Goal: Task Accomplishment & Management: Use online tool/utility

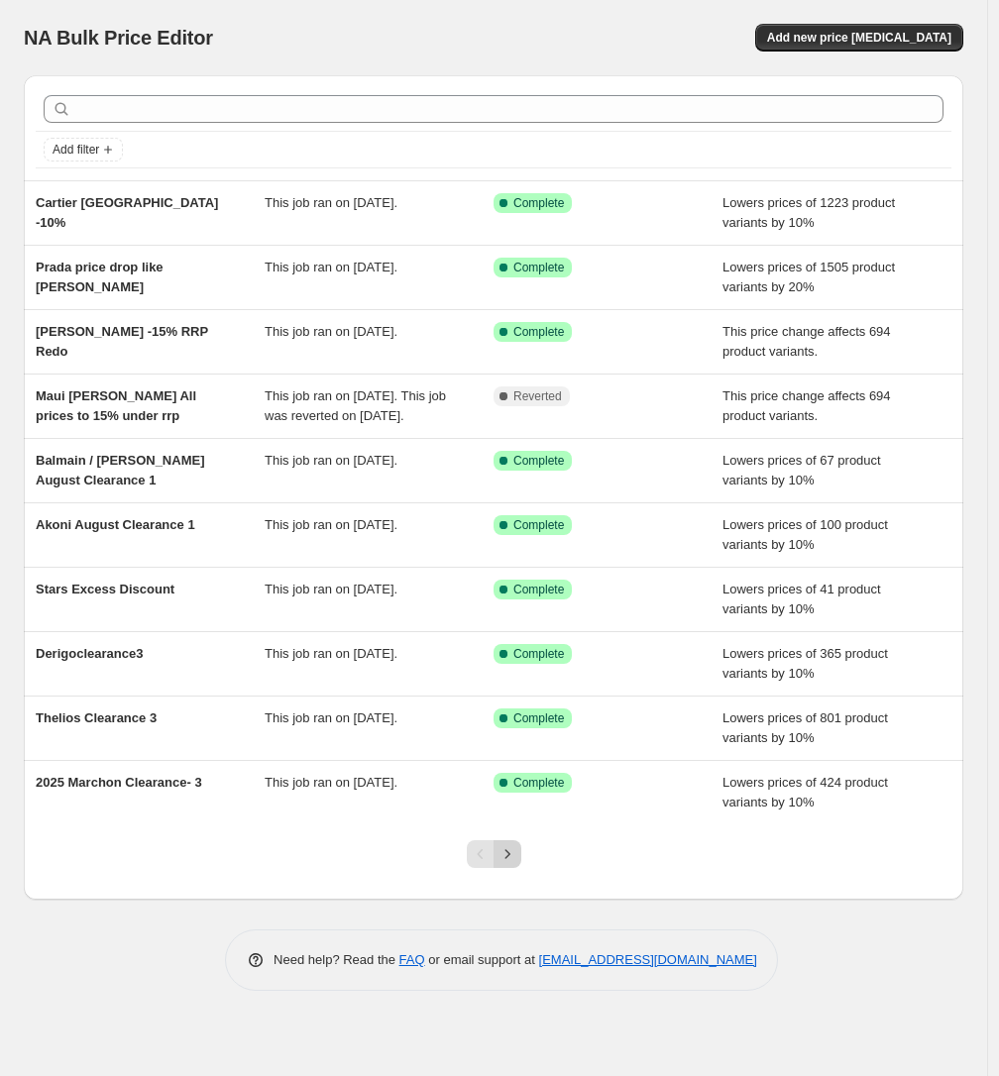
click at [515, 864] on icon "Next" at bounding box center [507, 854] width 20 height 20
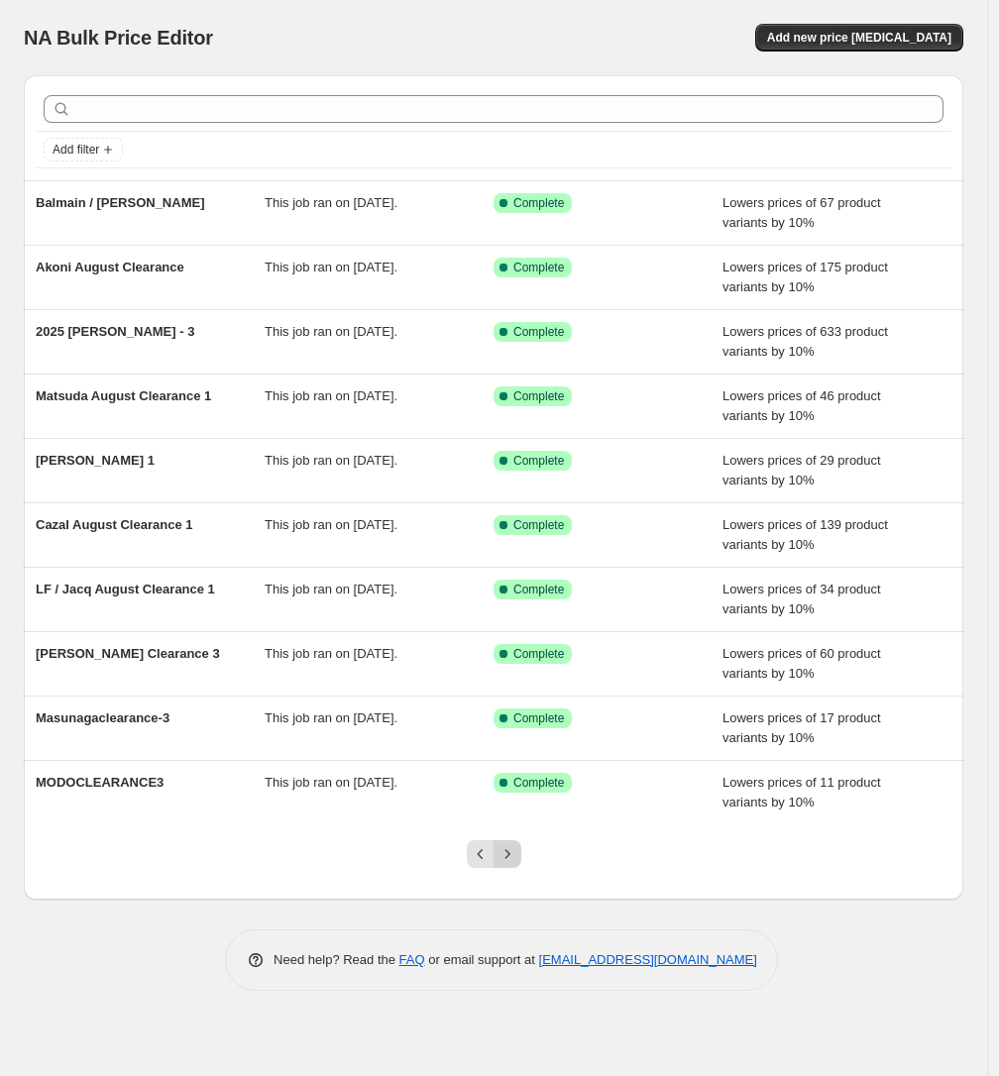
click at [511, 858] on icon "Next" at bounding box center [507, 854] width 20 height 20
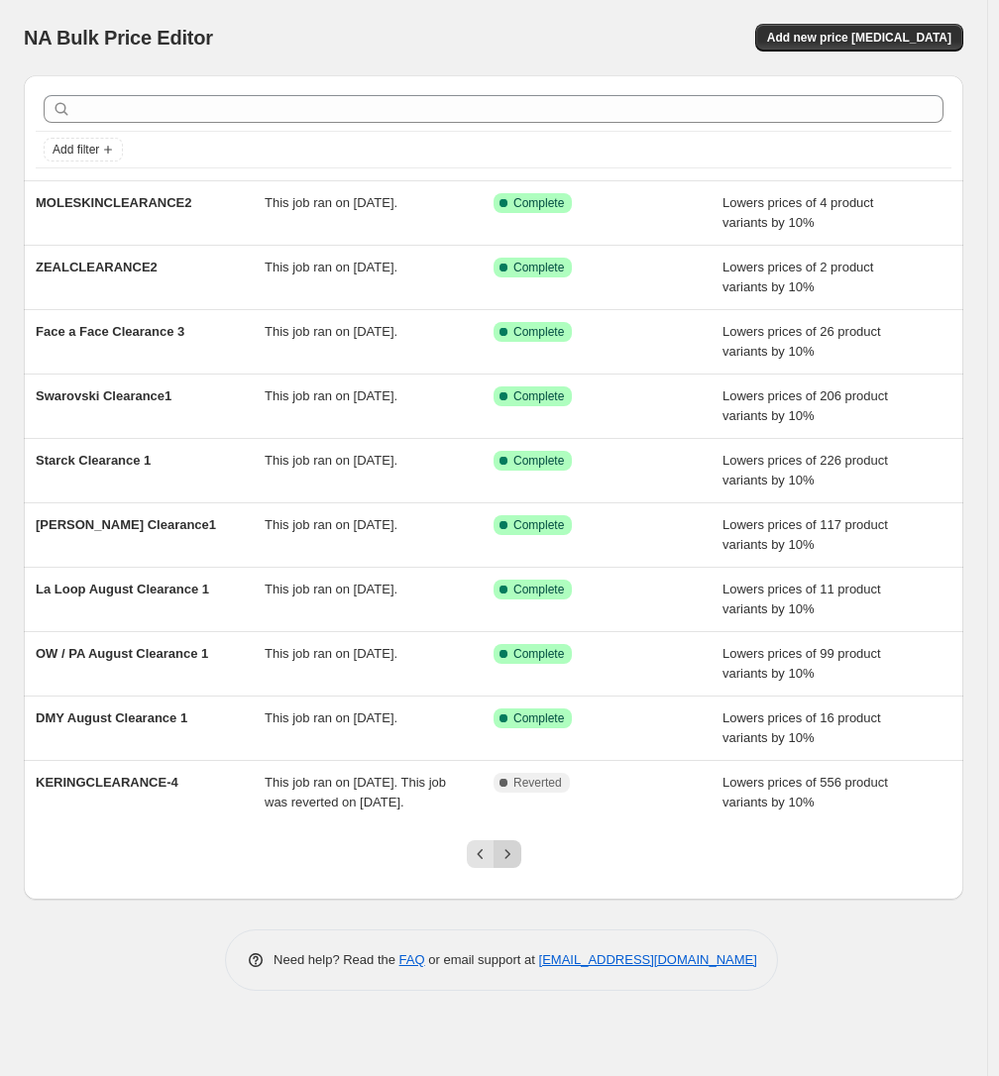
click at [507, 861] on button "Next" at bounding box center [507, 854] width 28 height 28
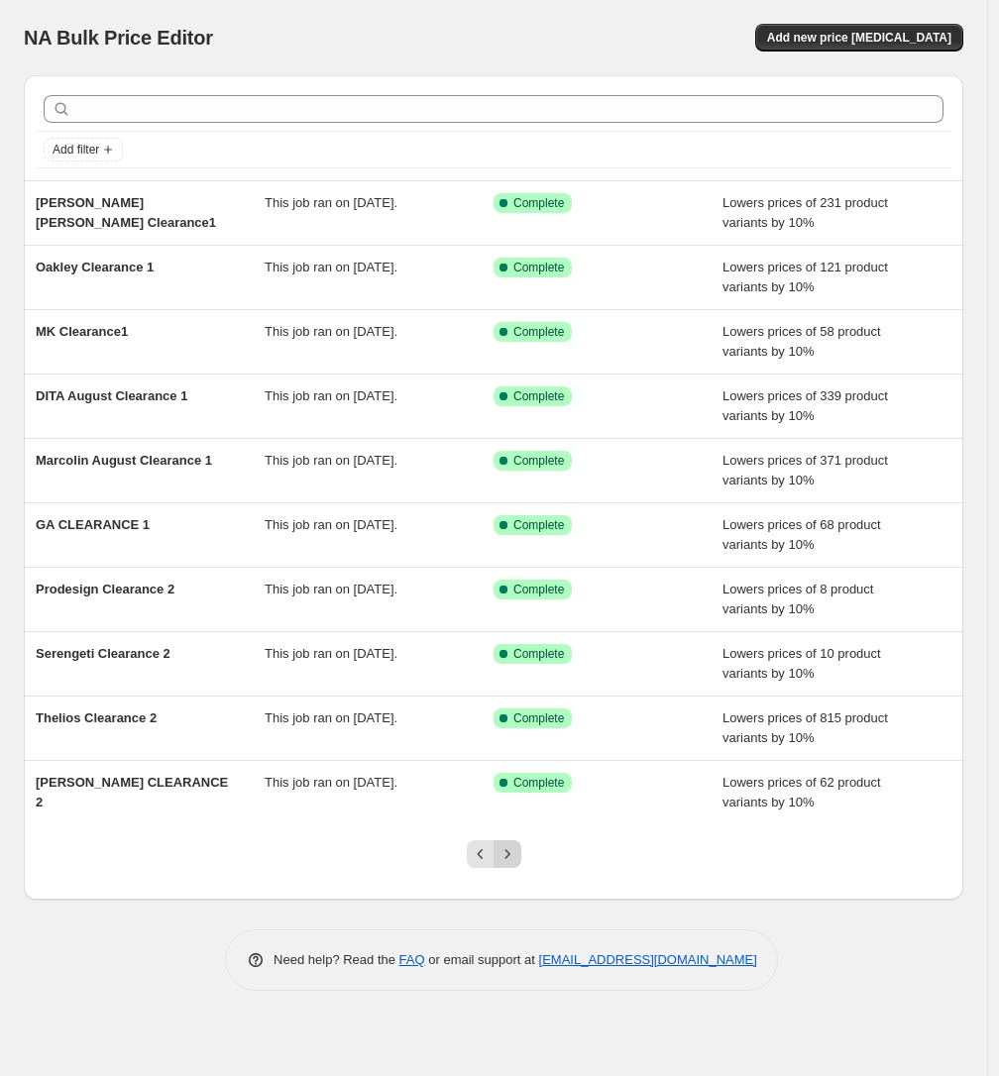
click at [510, 862] on icon "Next" at bounding box center [507, 854] width 20 height 20
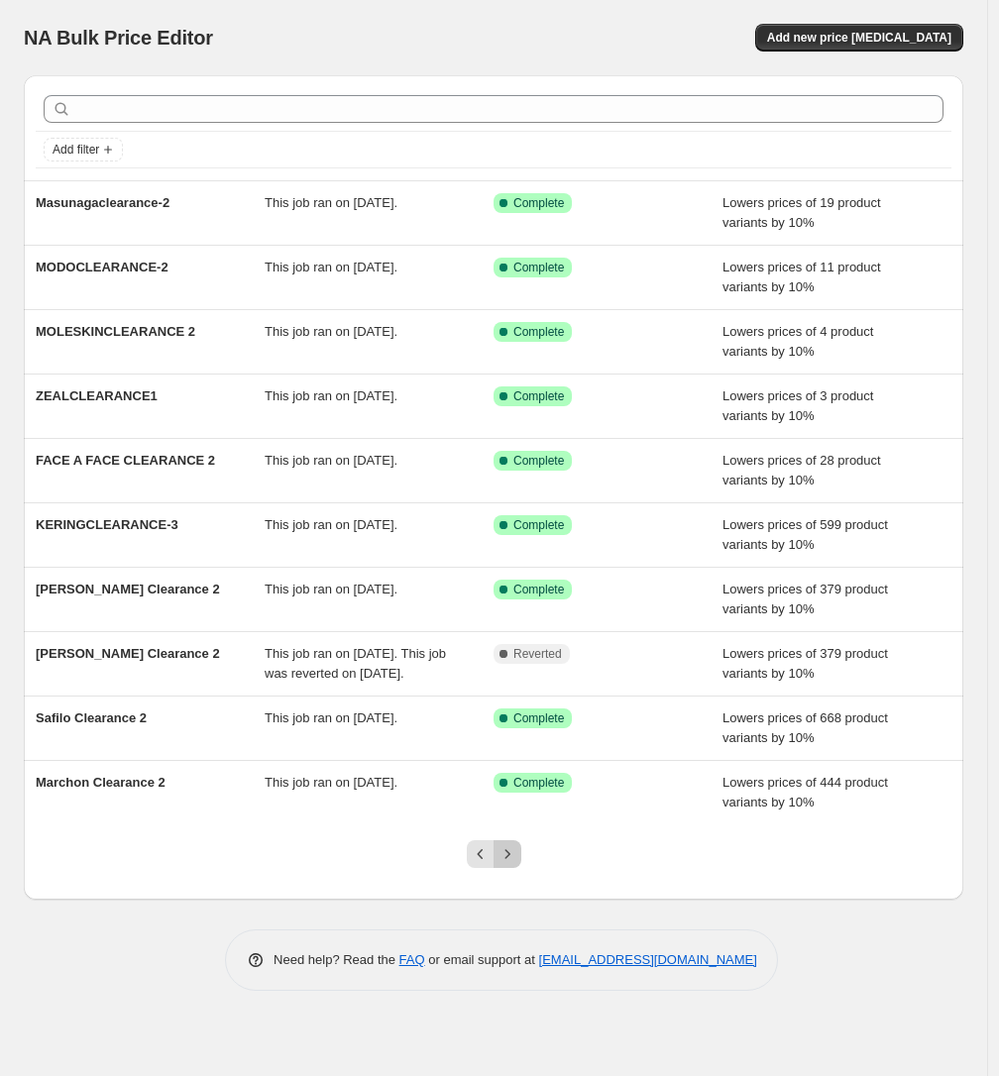
click at [515, 862] on button "Next" at bounding box center [507, 854] width 28 height 28
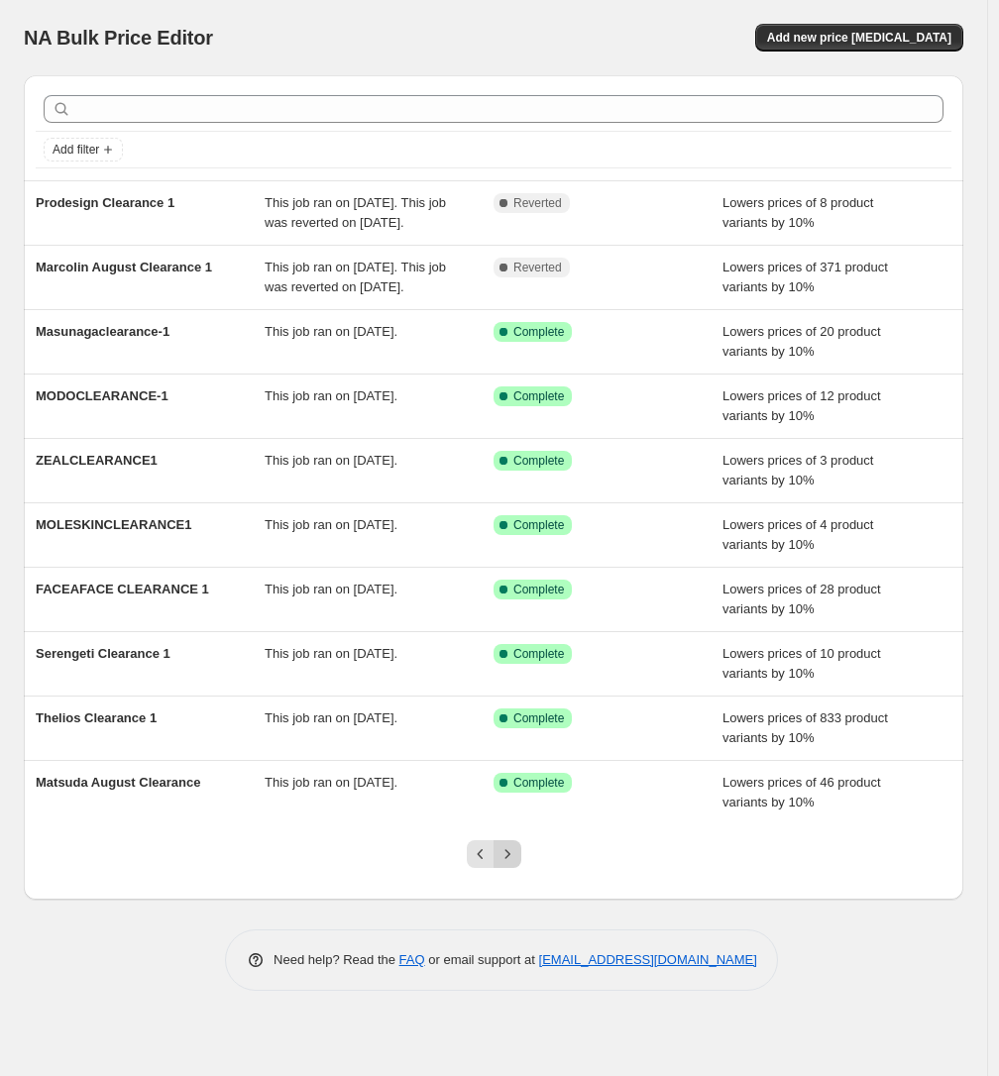
click at [515, 864] on icon "Next" at bounding box center [507, 854] width 20 height 20
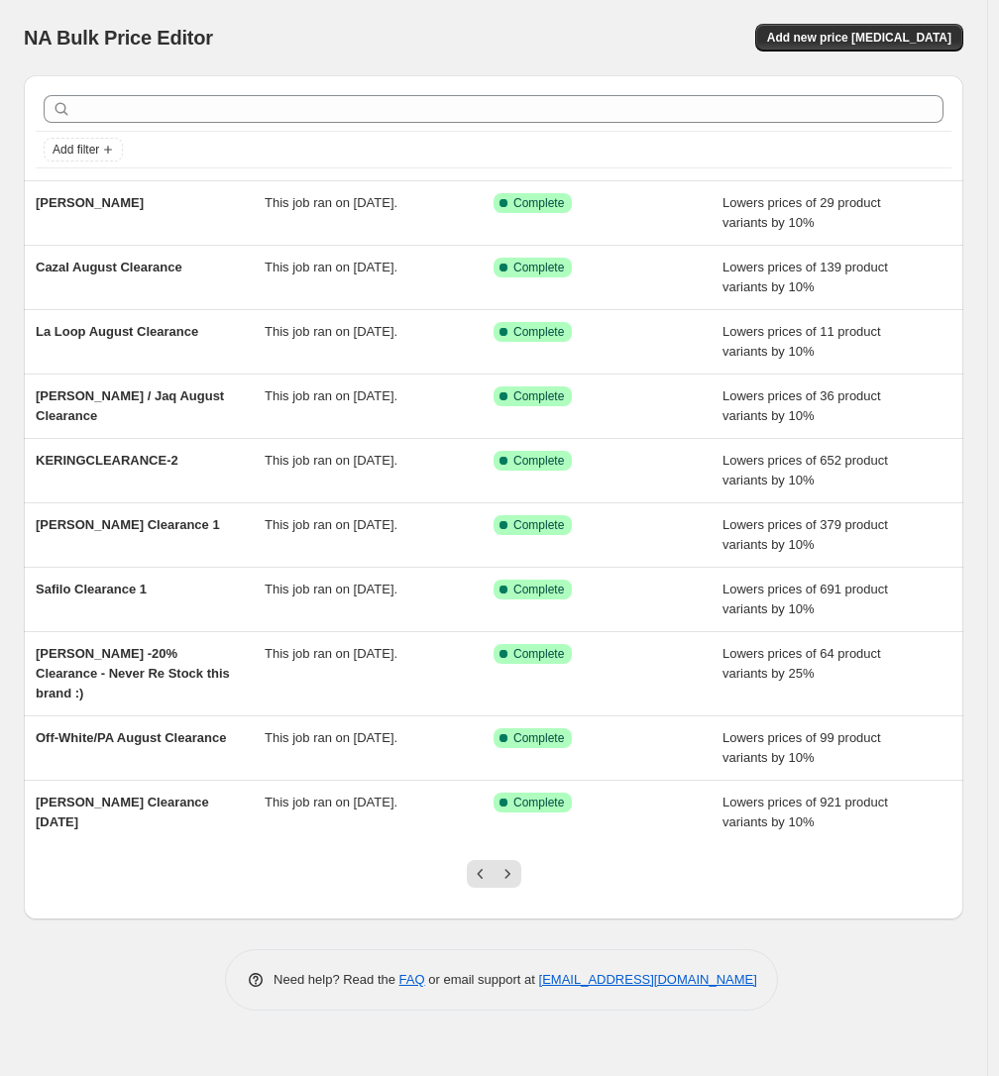
click at [516, 895] on div at bounding box center [494, 881] width 80 height 75
click at [513, 864] on icon "Next" at bounding box center [507, 874] width 20 height 20
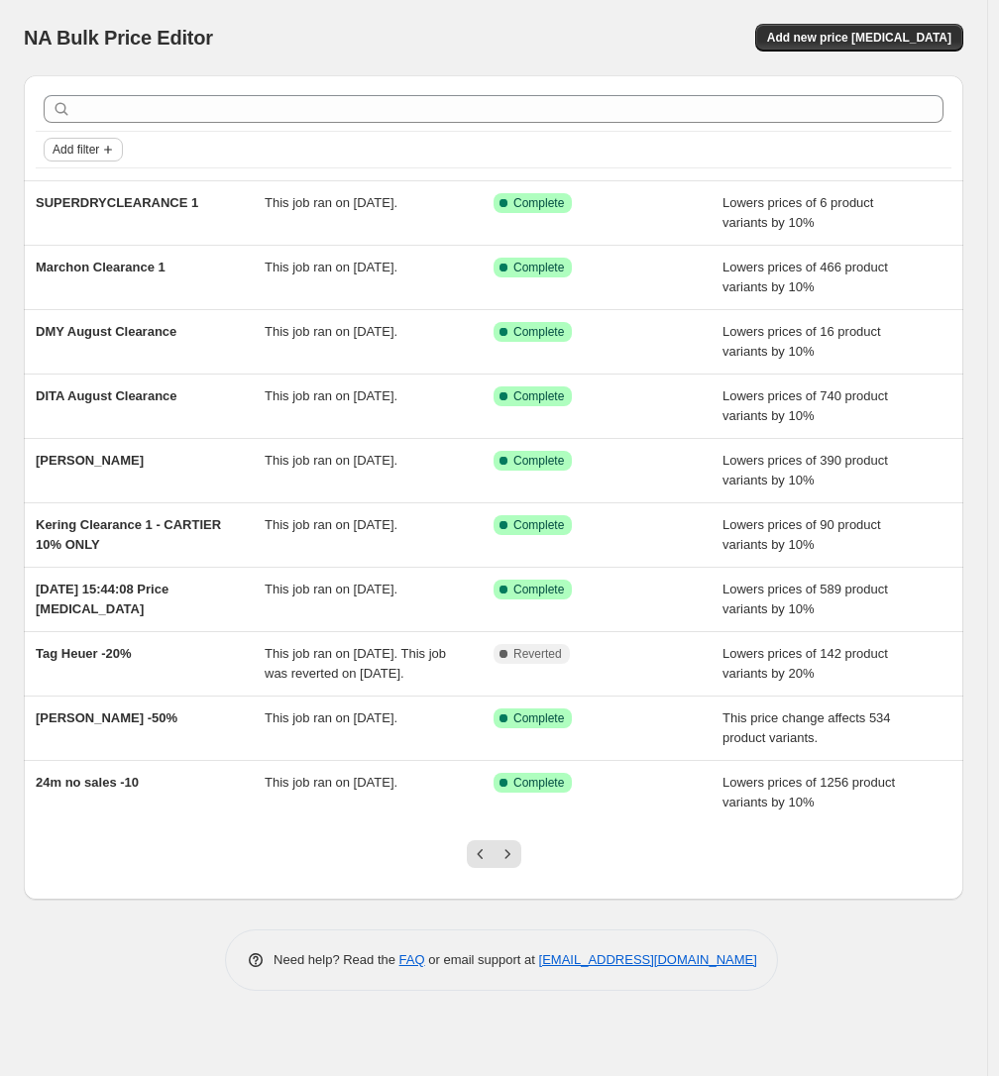
click at [95, 141] on button "Add filter" at bounding box center [83, 150] width 79 height 24
click at [97, 186] on span "Job status" at bounding box center [83, 188] width 58 height 15
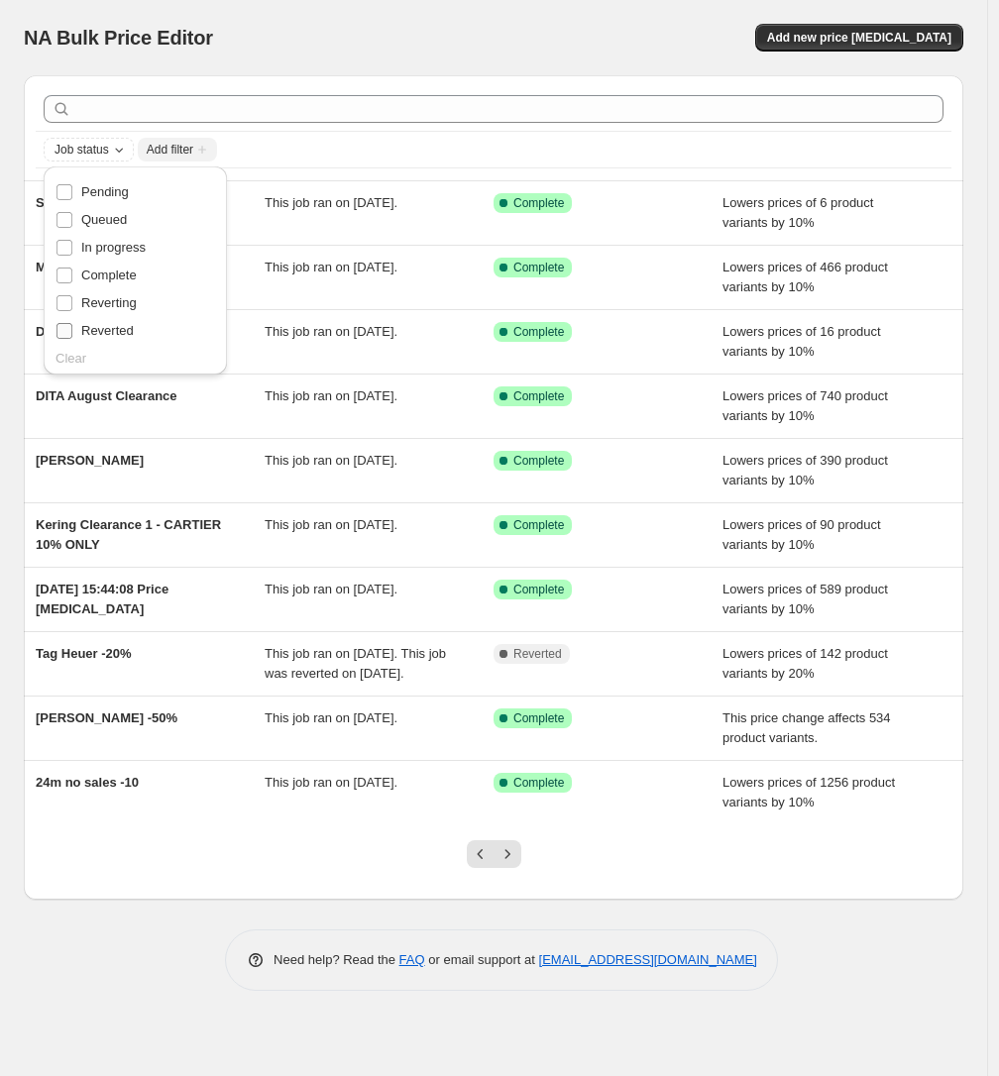
click at [110, 323] on span "Reverted" at bounding box center [107, 330] width 53 height 15
click at [72, 323] on input "Reverted" at bounding box center [64, 331] width 16 height 16
